Goal: Task Accomplishment & Management: Use online tool/utility

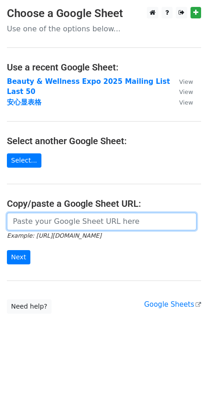
click at [50, 215] on input "url" at bounding box center [102, 221] width 190 height 17
paste input "https://docs.google.com/spreadsheets/d/1LnC-y3s6qGjMwn8eIYNPGihr_WzlFlqIebjMdwZ…"
type input "https://docs.google.com/spreadsheets/d/1LnC-y3s6qGjMwn8eIYNPGihr_WzlFlqIebjMdwZ…"
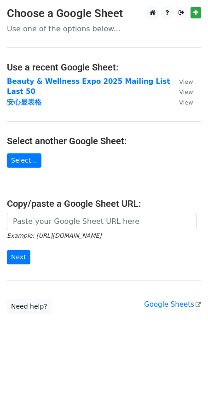
click at [141, 201] on h4 "Copy/paste a Google Sheet URL:" at bounding box center [104, 203] width 194 height 11
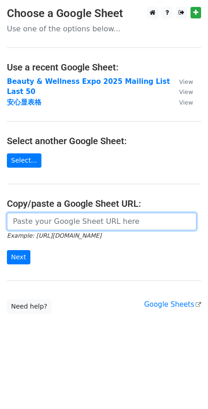
click at [137, 217] on input "url" at bounding box center [102, 221] width 190 height 17
click at [131, 225] on input "url" at bounding box center [102, 221] width 190 height 17
paste input "https://docs.google.com/spreadsheets/d/1LnC-y3s6qGjMwn8eIYNPGihr_WzlFlqIebjMdwZ…"
type input "https://docs.google.com/spreadsheets/d/1LnC-y3s6qGjMwn8eIYNPGihr_WzlFlqIebjMdwZ…"
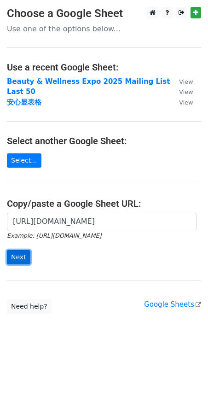
click at [24, 256] on input "Next" at bounding box center [18, 257] width 23 height 14
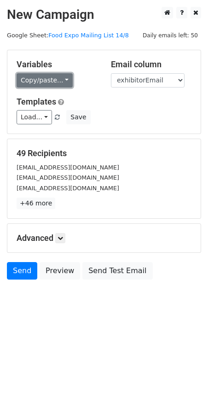
click at [65, 81] on link "Copy/paste..." at bounding box center [45, 80] width 56 height 14
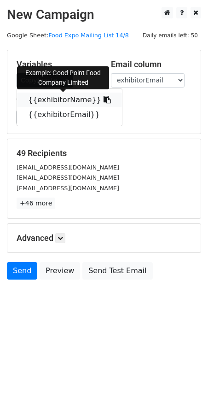
click at [104, 100] on icon at bounding box center [107, 99] width 7 height 7
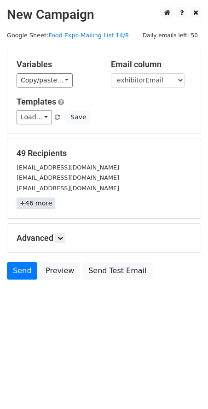
click at [46, 203] on link "+46 more" at bounding box center [36, 203] width 39 height 12
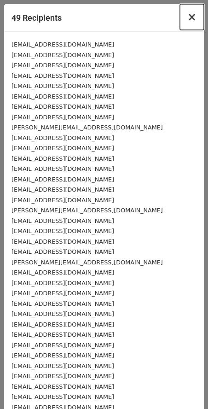
click at [187, 23] on span "×" at bounding box center [191, 17] width 9 height 13
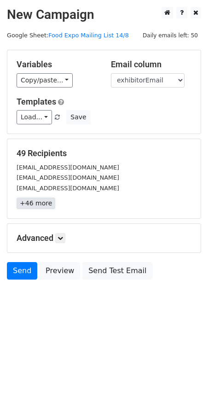
click at [41, 204] on link "+46 more" at bounding box center [36, 203] width 39 height 12
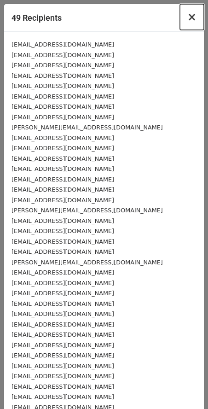
click at [187, 22] on span "×" at bounding box center [191, 17] width 9 height 13
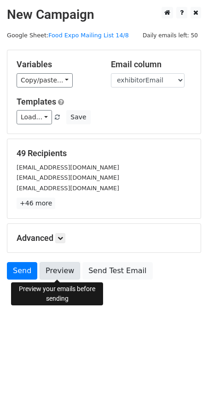
click at [53, 267] on link "Preview" at bounding box center [60, 270] width 41 height 17
click at [60, 272] on link "Preview" at bounding box center [60, 270] width 41 height 17
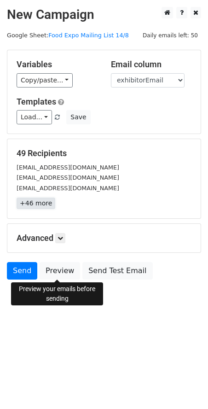
click at [46, 200] on link "+46 more" at bounding box center [36, 203] width 39 height 12
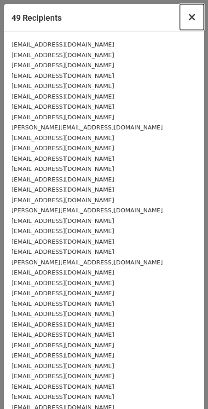
click at [188, 19] on span "×" at bounding box center [191, 17] width 9 height 13
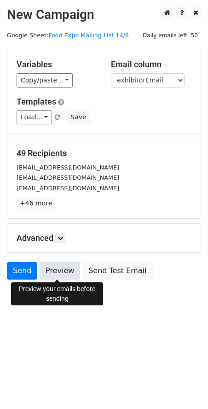
click at [70, 264] on link "Preview" at bounding box center [60, 270] width 41 height 17
click at [56, 262] on link "Preview" at bounding box center [60, 270] width 41 height 17
click at [58, 279] on link "Preview" at bounding box center [60, 270] width 41 height 17
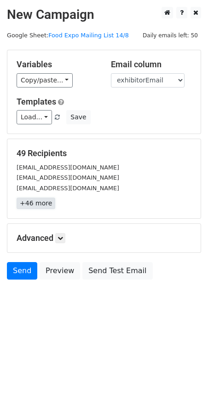
click at [43, 203] on link "+46 more" at bounding box center [36, 203] width 39 height 12
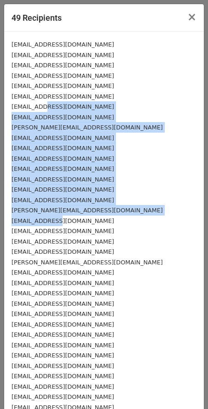
drag, startPoint x: 46, startPoint y: 105, endPoint x: 57, endPoint y: 222, distance: 117.5
click at [57, 222] on div "sales@hkgdp.com.hk cs@mariebelle.hk cs@mariebelle.com cs@threechembio.com cs@te…" at bounding box center [104, 293] width 200 height 522
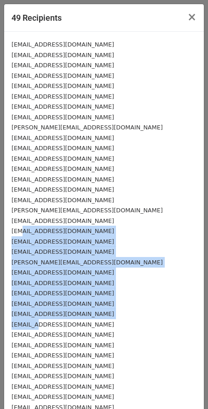
drag, startPoint x: 22, startPoint y: 230, endPoint x: 40, endPoint y: 326, distance: 97.3
click at [40, 326] on div "sales@hkgdp.com.hk cs@mariebelle.hk cs@mariebelle.com cs@threechembio.com cs@te…" at bounding box center [104, 293] width 200 height 522
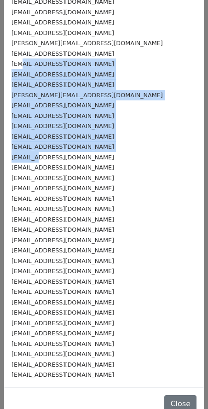
scroll to position [182, 0]
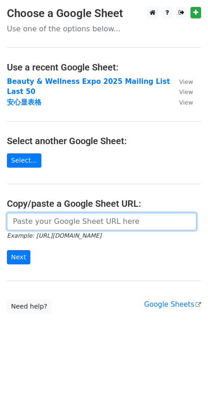
click at [99, 219] on input "url" at bounding box center [102, 221] width 190 height 17
click at [144, 225] on input "url" at bounding box center [102, 221] width 190 height 17
paste input "https://docs.google.com/spreadsheets/d/1LnC-y3s6qGjMwn8eIYNPGihr_WzlFlqIebjMdwZ…"
type input "https://docs.google.com/spreadsheets/d/1LnC-y3s6qGjMwn8eIYNPGihr_WzlFlqIebjMdwZ…"
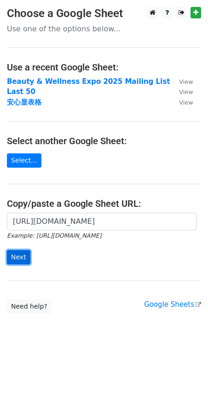
click at [25, 257] on input "Next" at bounding box center [18, 257] width 23 height 14
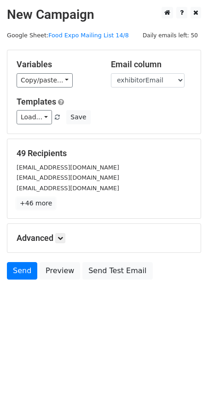
drag, startPoint x: 46, startPoint y: 205, endPoint x: 52, endPoint y: 205, distance: 6.5
click at [46, 205] on link "+46 more" at bounding box center [36, 203] width 39 height 12
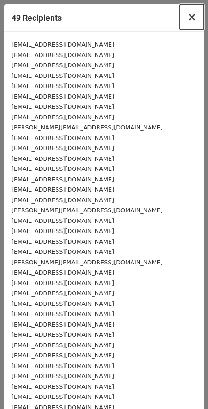
click at [187, 20] on span "×" at bounding box center [191, 17] width 9 height 13
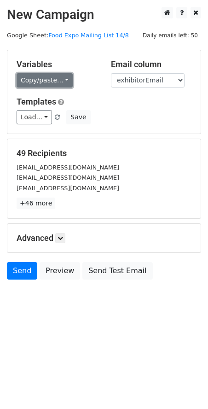
click at [64, 79] on link "Copy/paste..." at bounding box center [45, 80] width 56 height 14
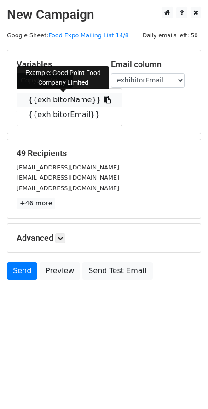
click at [104, 101] on icon at bounding box center [107, 99] width 7 height 7
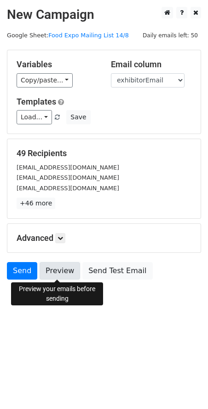
click at [54, 267] on link "Preview" at bounding box center [60, 270] width 41 height 17
click at [66, 270] on link "Preview" at bounding box center [60, 270] width 41 height 17
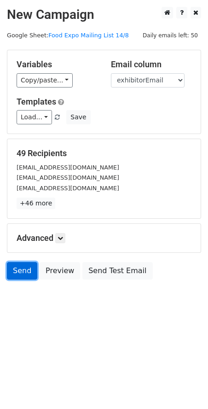
click at [17, 266] on link "Send" at bounding box center [22, 270] width 30 height 17
